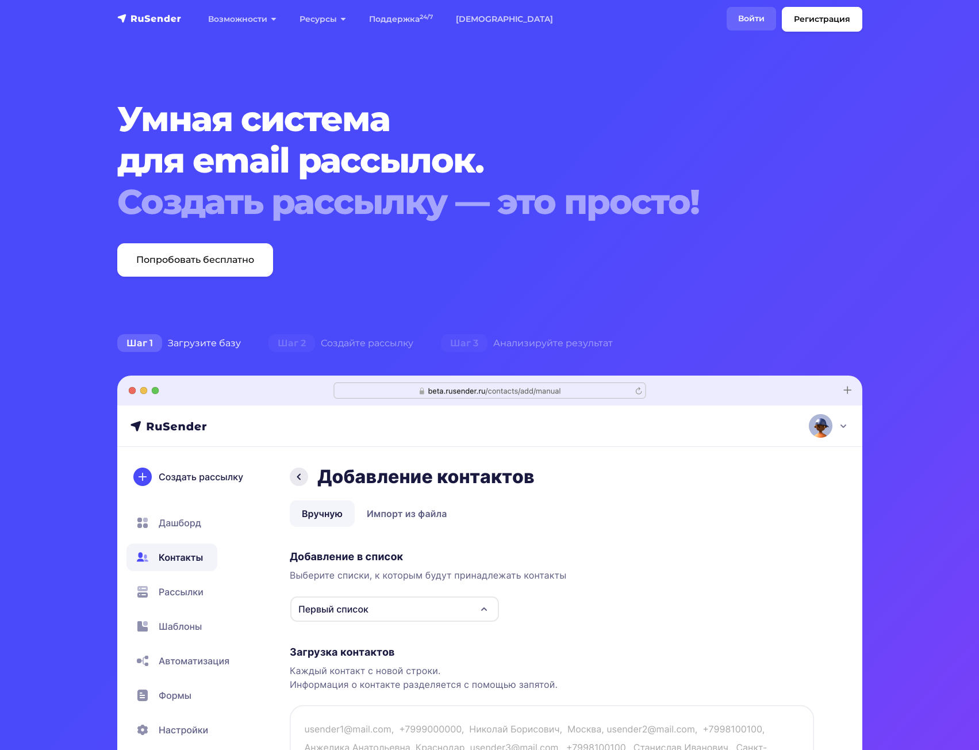
click at [748, 21] on link "Войти" at bounding box center [751, 19] width 49 height 24
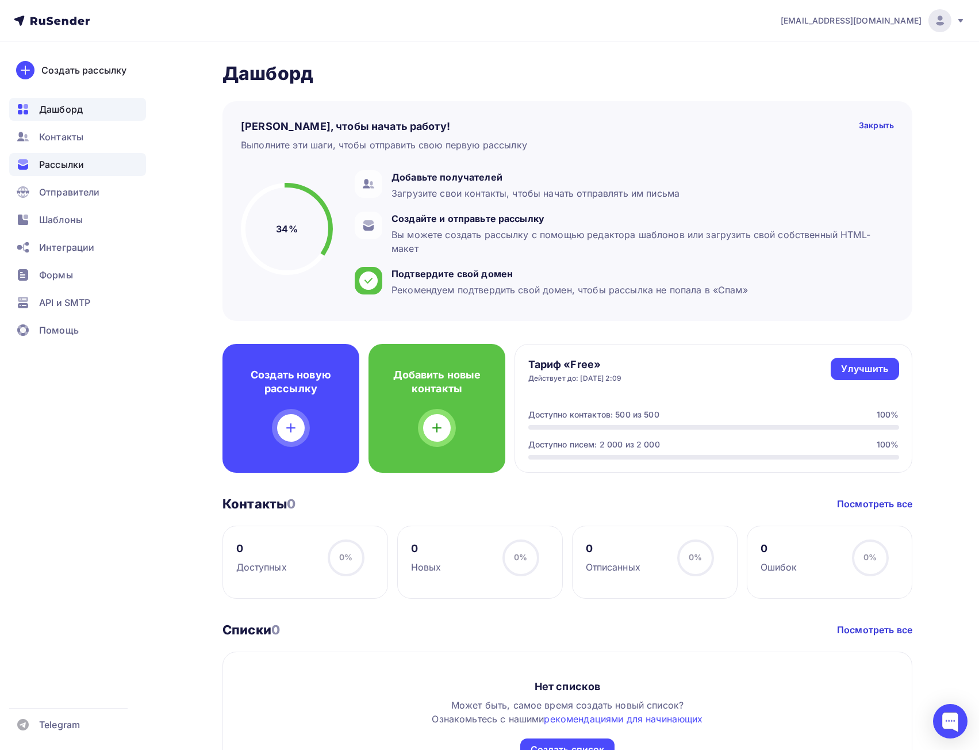
click at [72, 161] on span "Рассылки" at bounding box center [61, 164] width 45 height 14
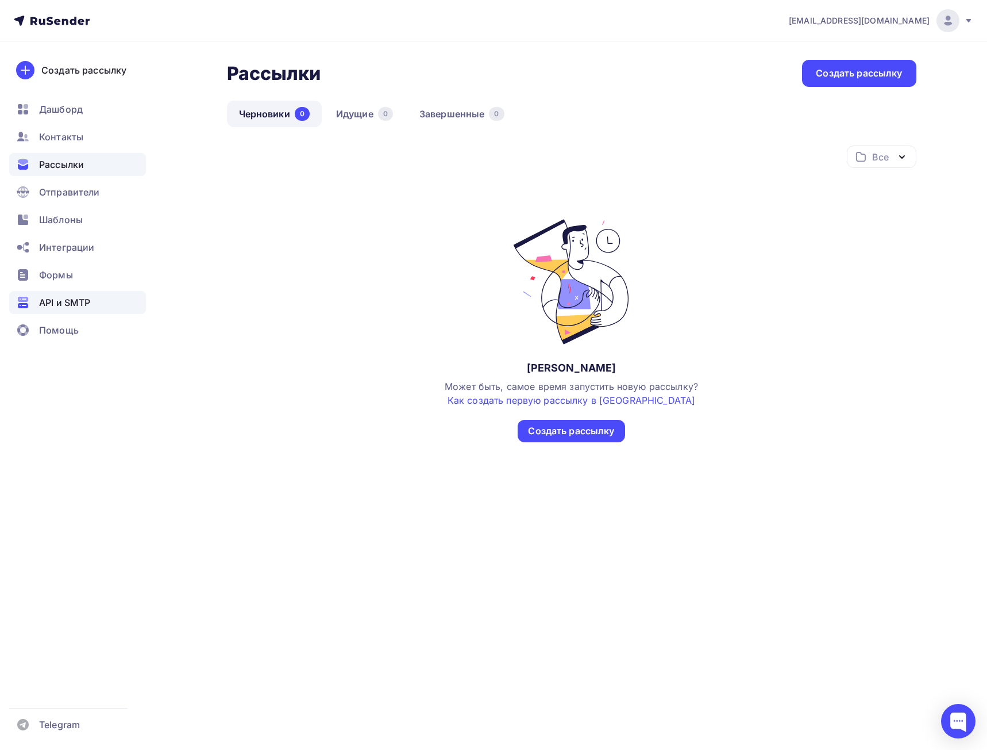
click at [64, 307] on span "API и SMTP" at bounding box center [64, 302] width 51 height 14
